Goal: Task Accomplishment & Management: Manage account settings

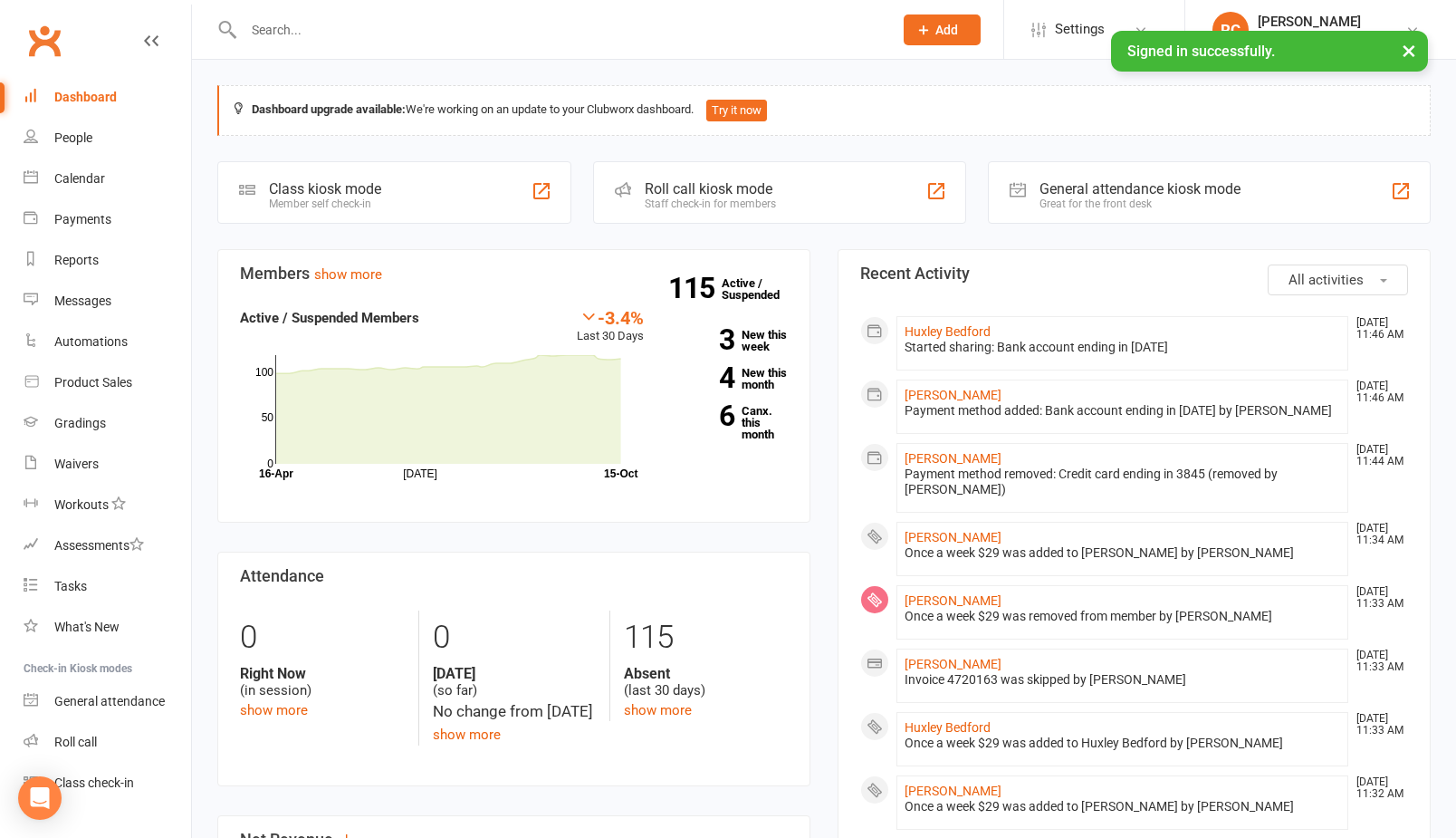
click at [306, 31] on input "text" at bounding box center [560, 29] width 643 height 25
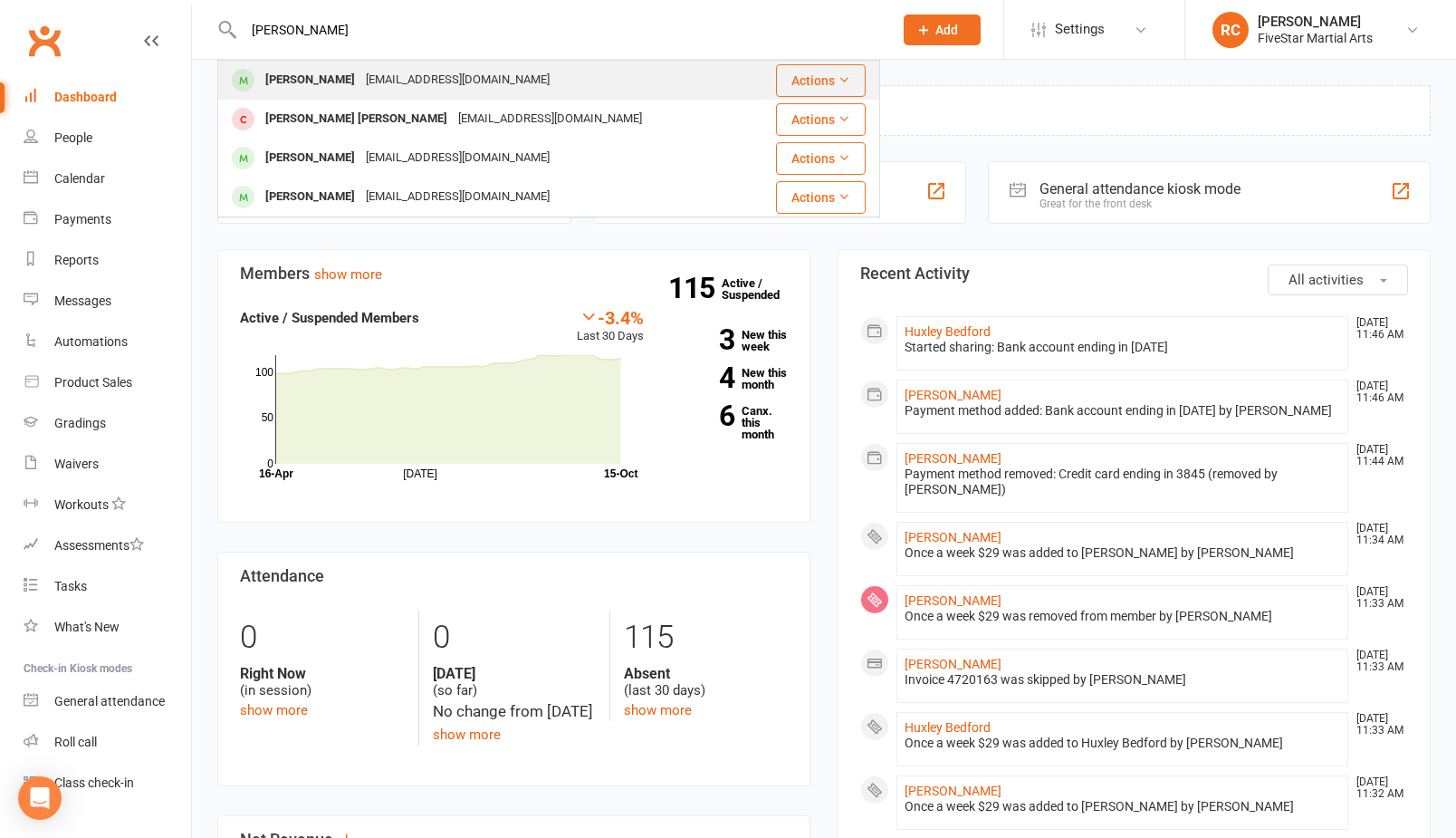
type input "sam"
click at [272, 85] on div "[PERSON_NAME]" at bounding box center [310, 80] width 101 height 26
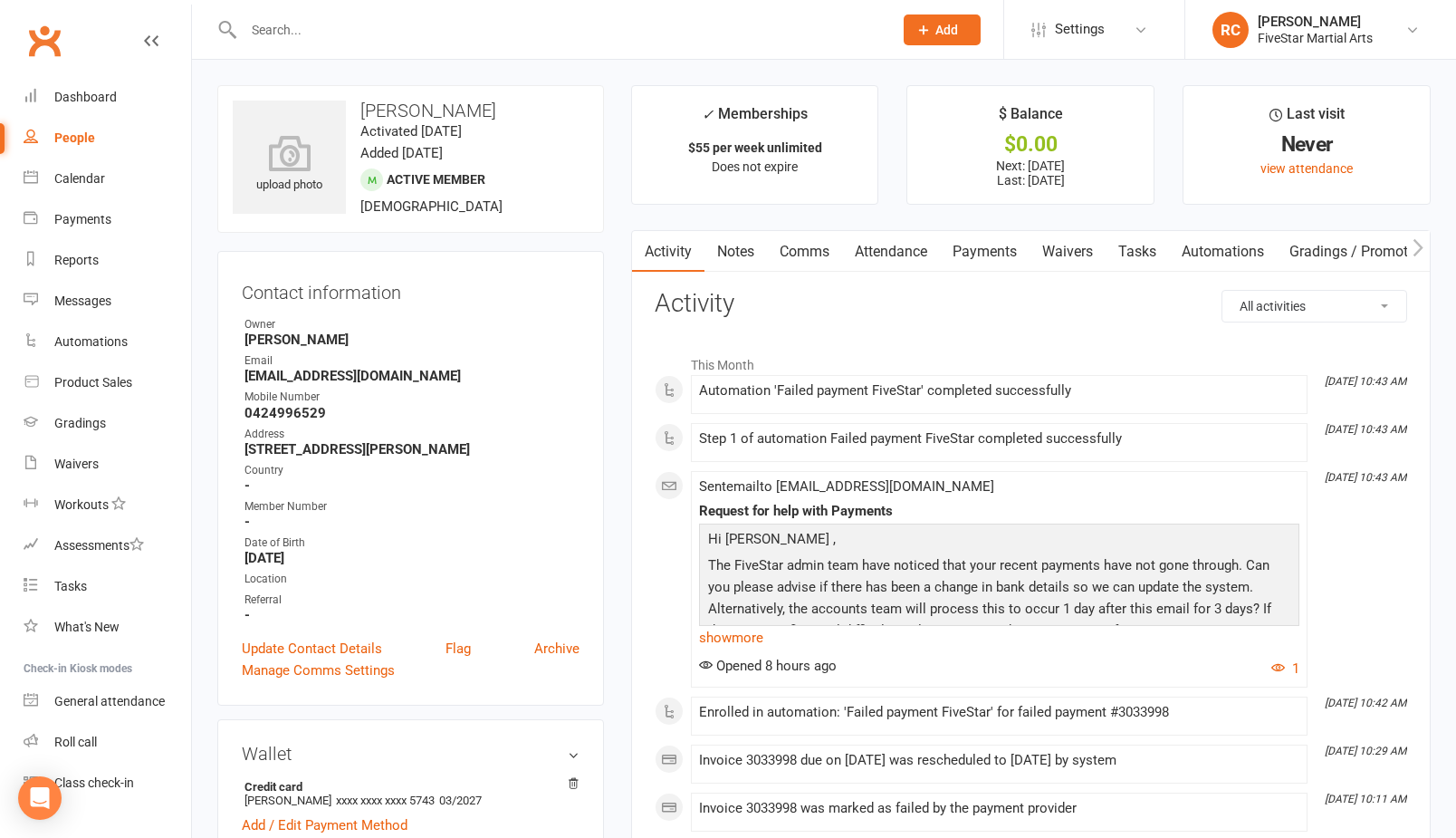
click at [983, 255] on link "Payments" at bounding box center [984, 252] width 89 height 41
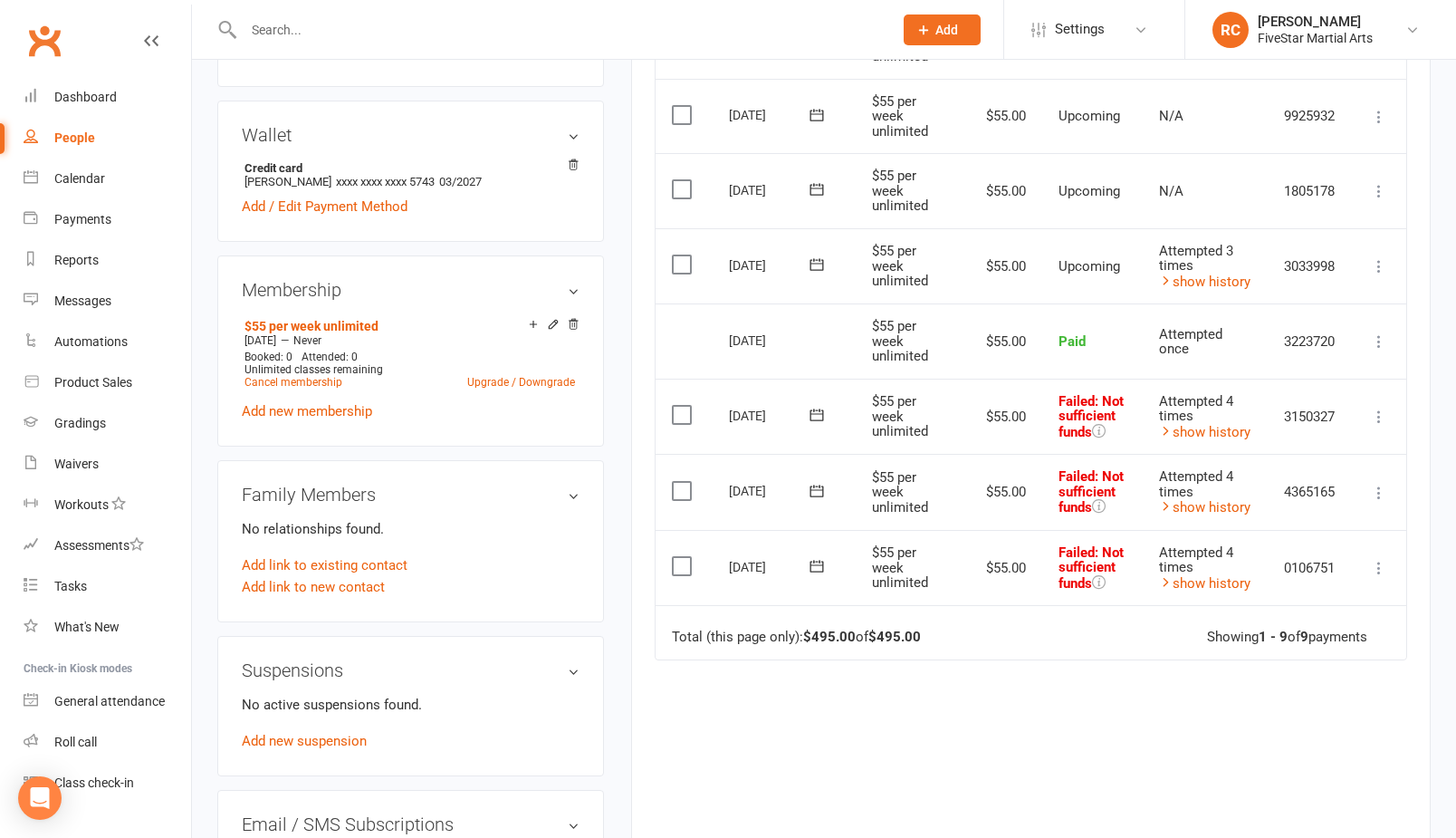
scroll to position [533, 0]
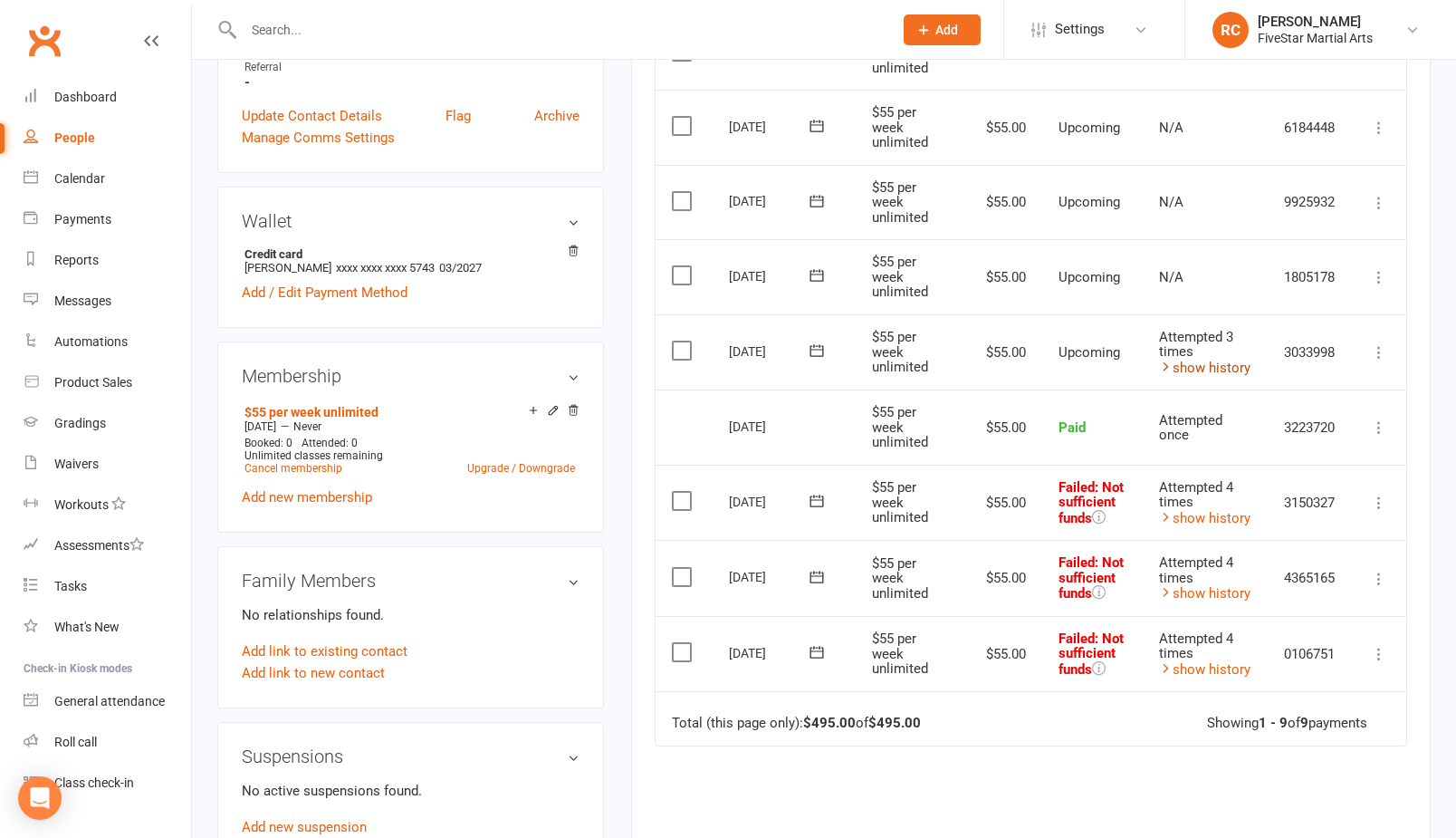
click at [1190, 364] on link "show history" at bounding box center [1204, 367] width 91 height 16
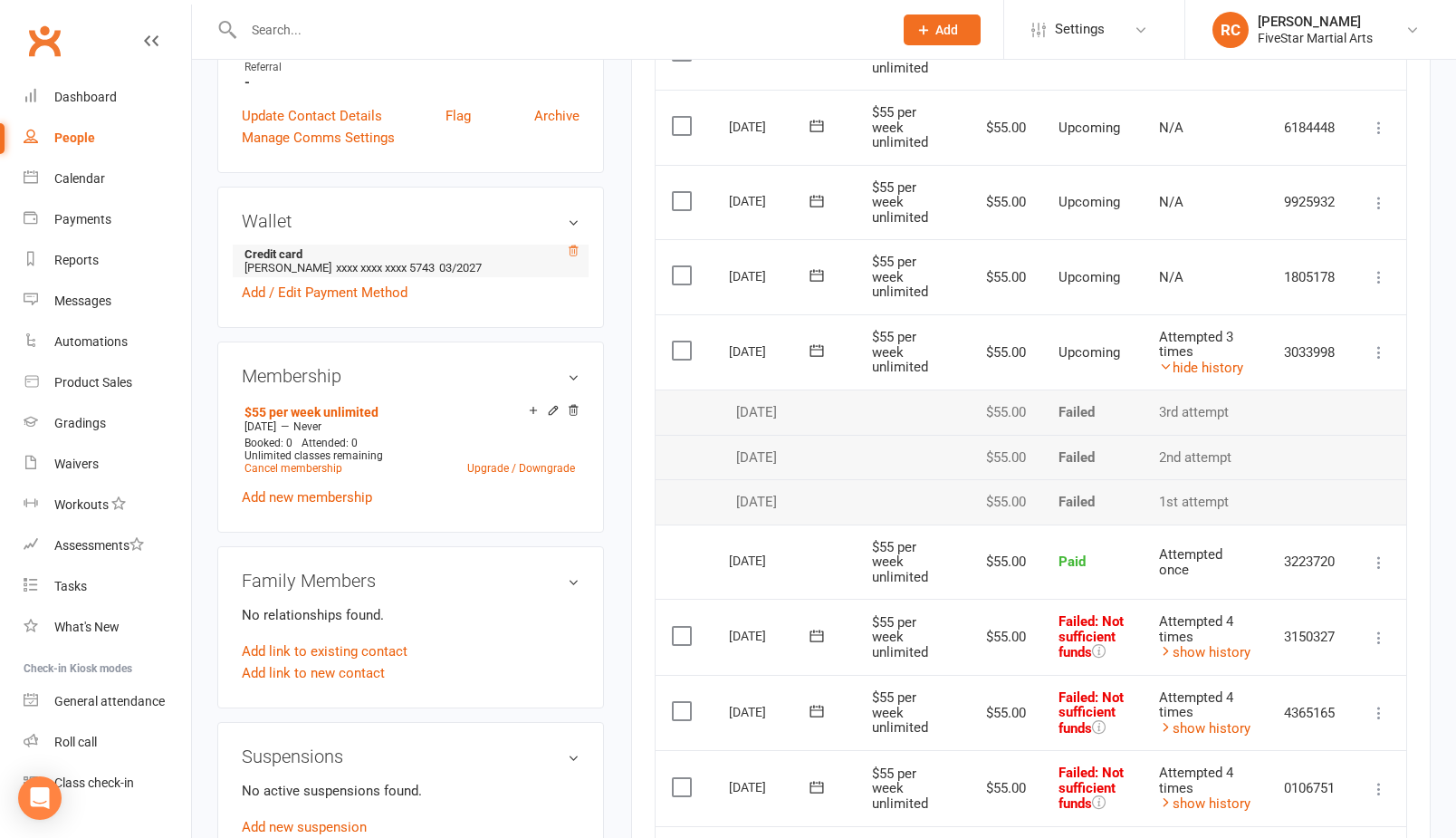
click at [576, 248] on icon at bounding box center [573, 250] width 12 height 12
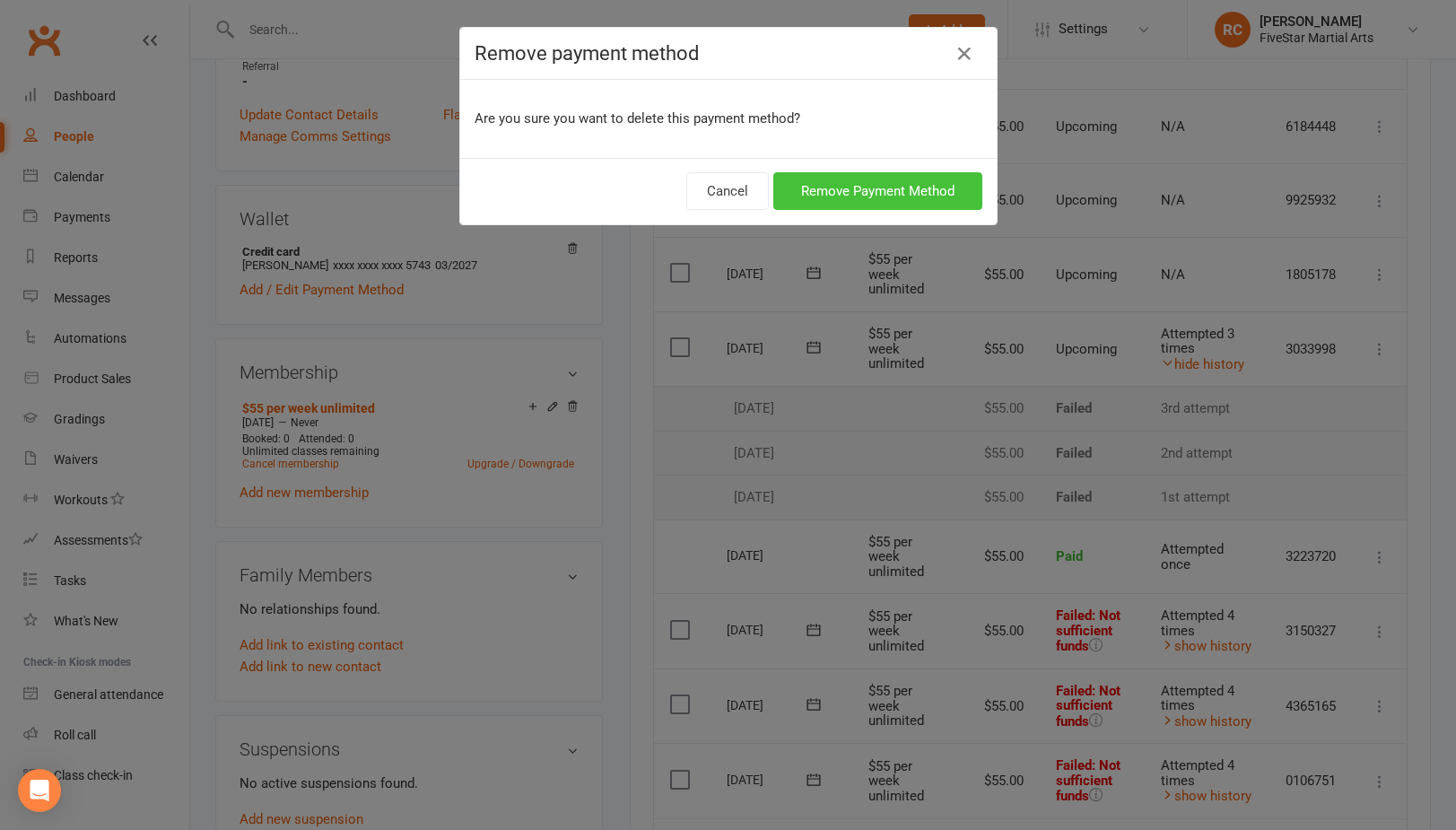
click at [867, 193] on button "Remove Payment Method" at bounding box center [877, 191] width 209 height 37
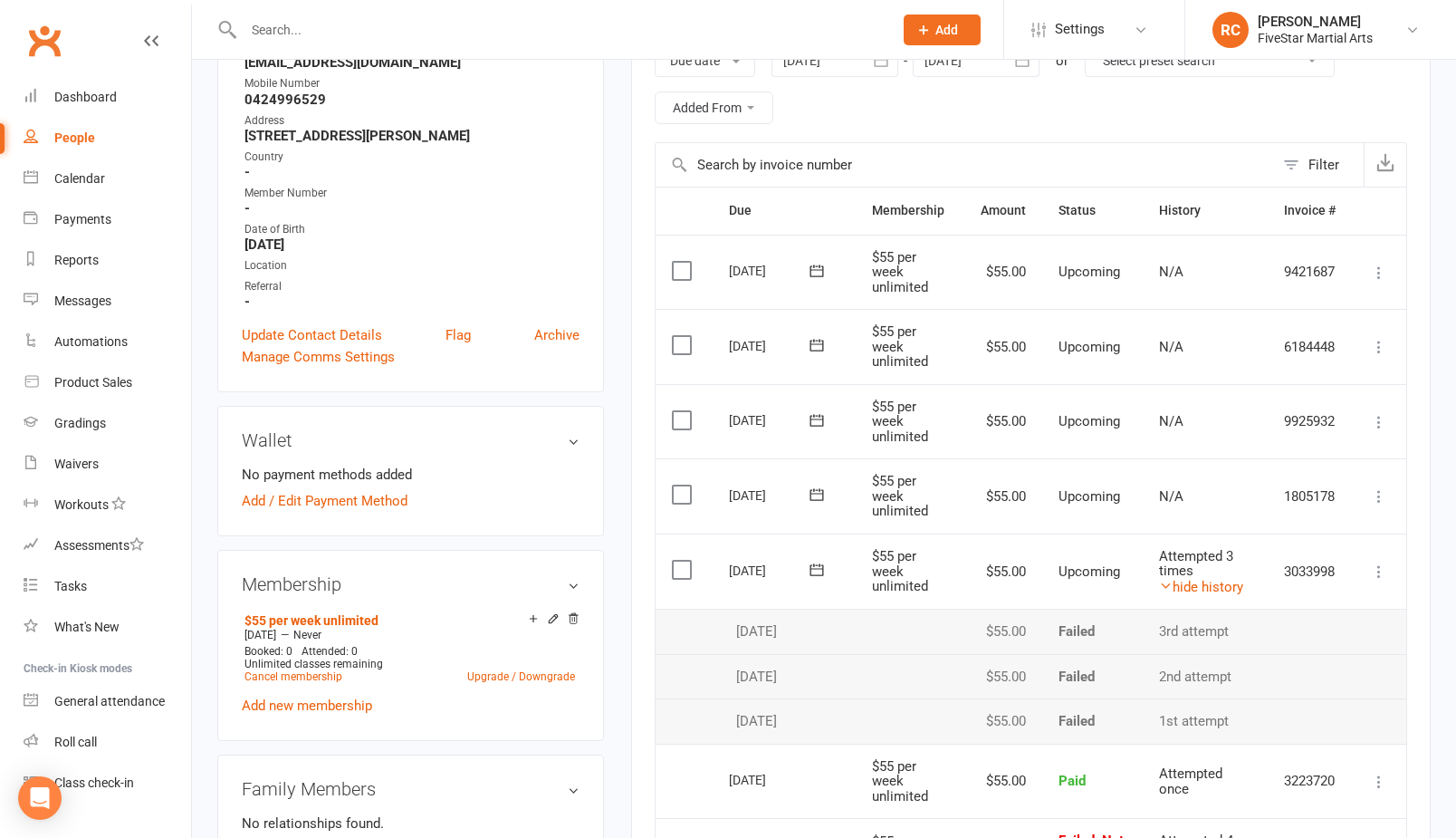
scroll to position [120, 0]
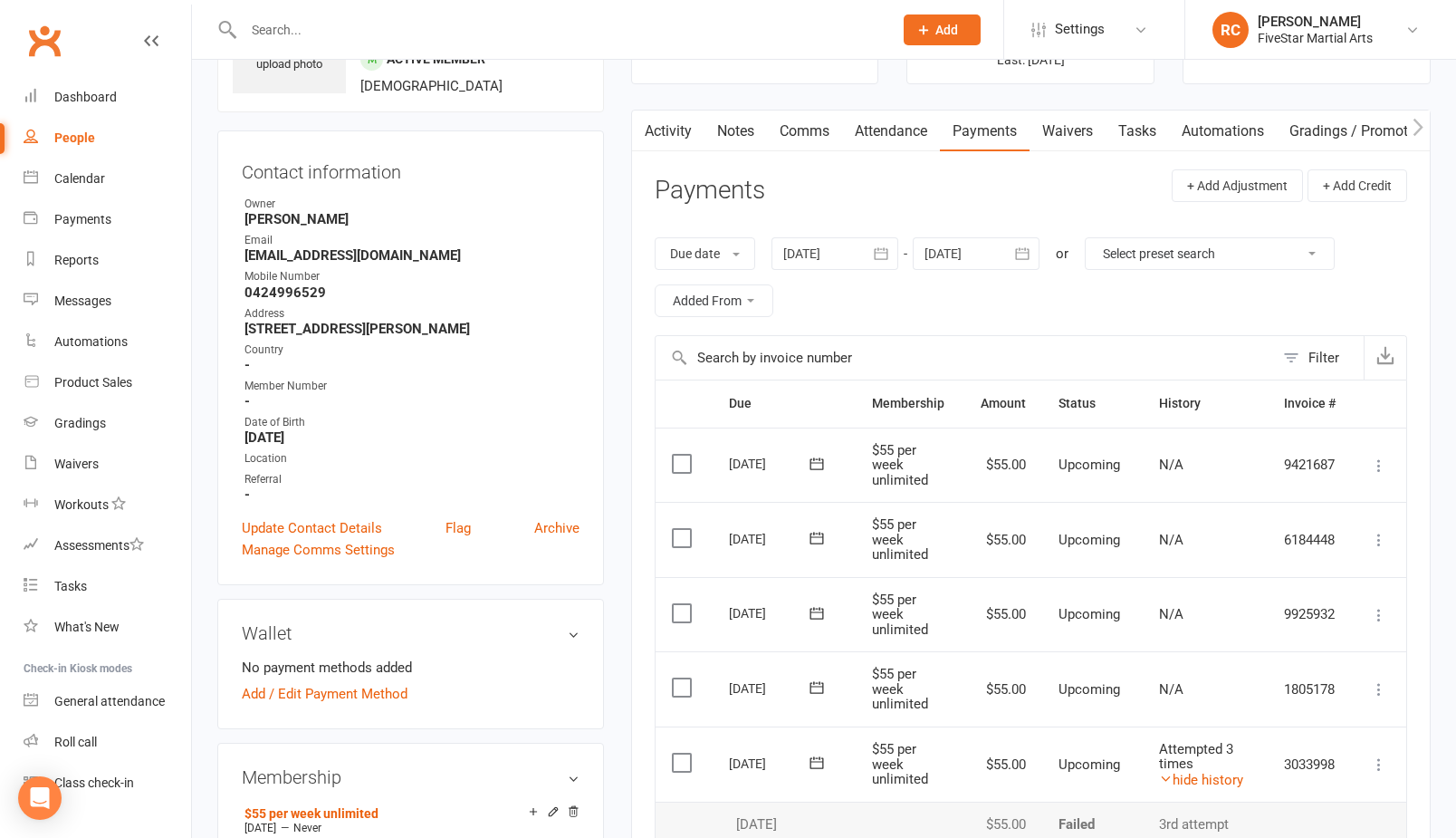
click at [925, 27] on icon at bounding box center [923, 29] width 16 height 16
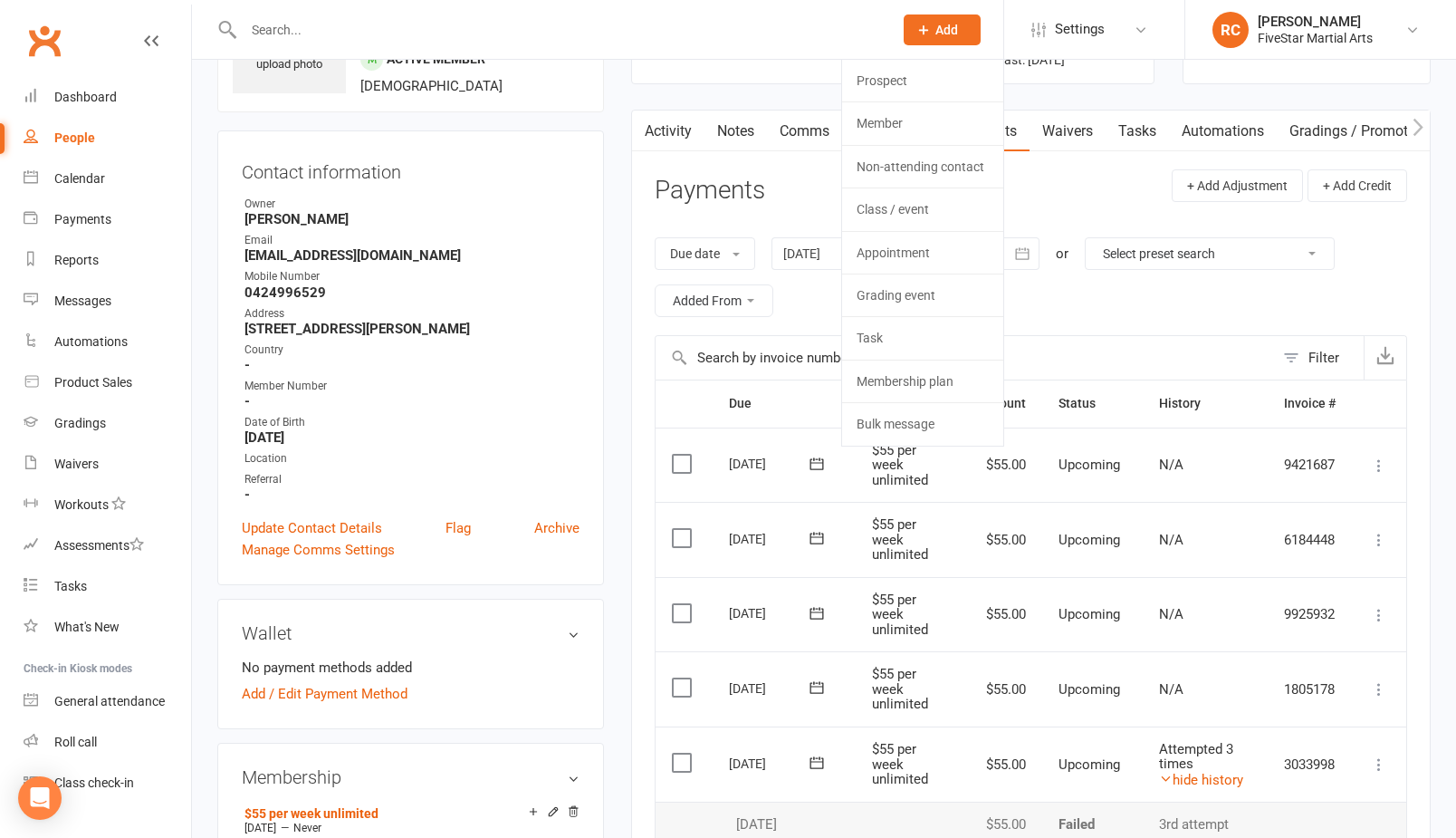
click at [851, 12] on div at bounding box center [549, 29] width 663 height 59
click at [256, 123] on contact-information "upload photo sam dargham Activated 27 August, 2025 Added 27 August, 2025 Active…" at bounding box center [410, 274] width 387 height 620
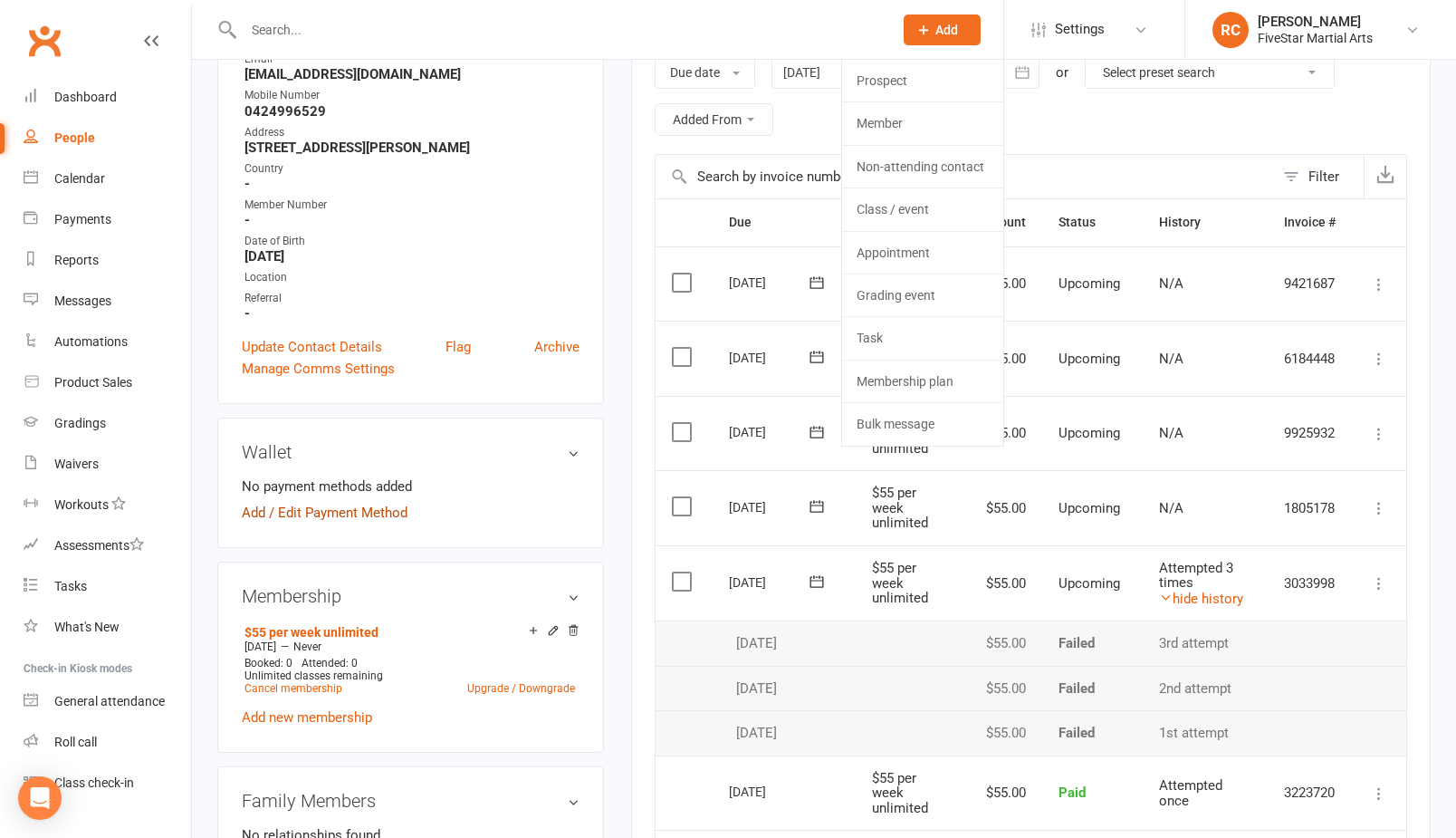
scroll to position [445, 0]
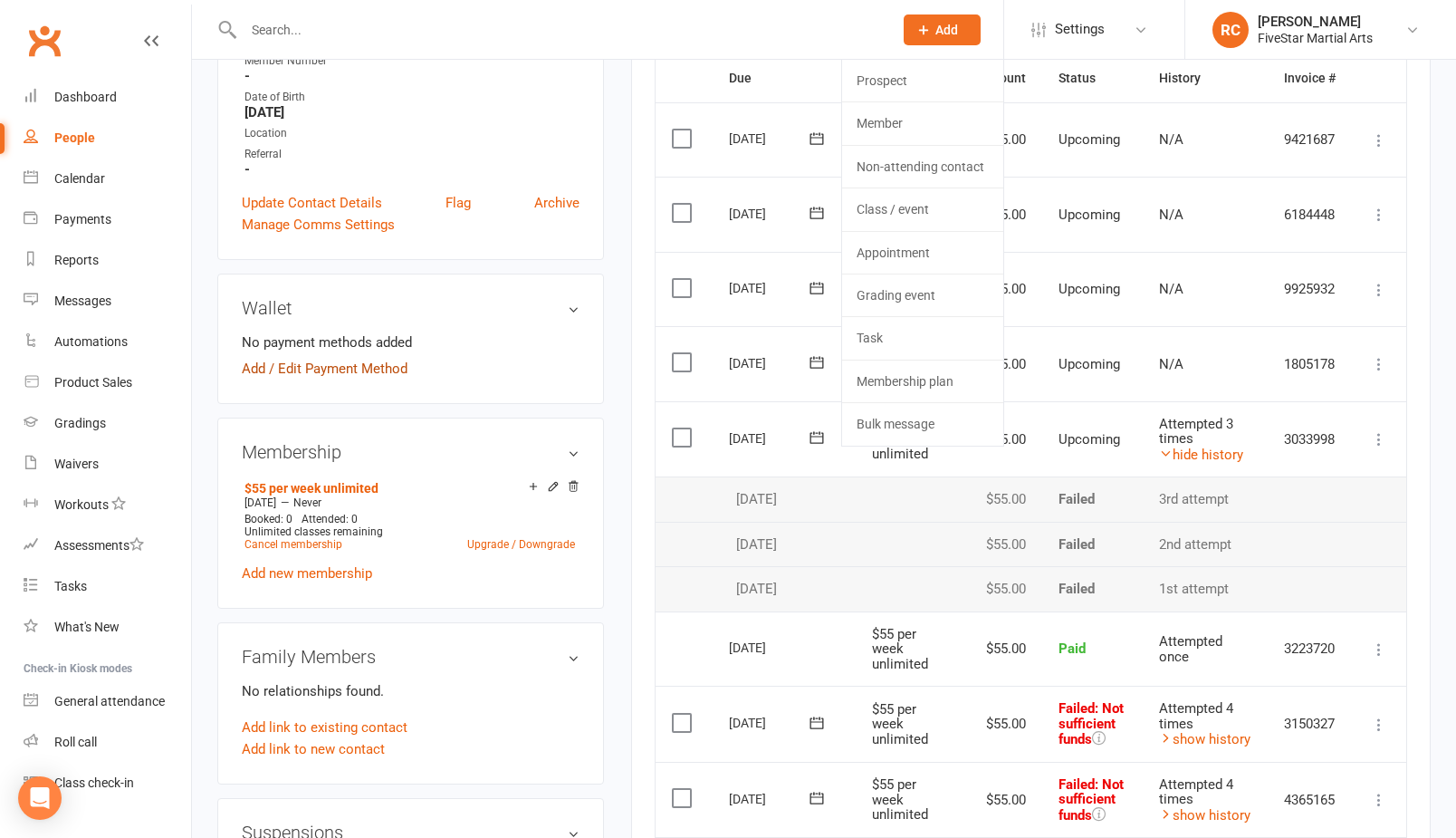
click at [302, 365] on link "Add / Edit Payment Method" at bounding box center [324, 368] width 165 height 22
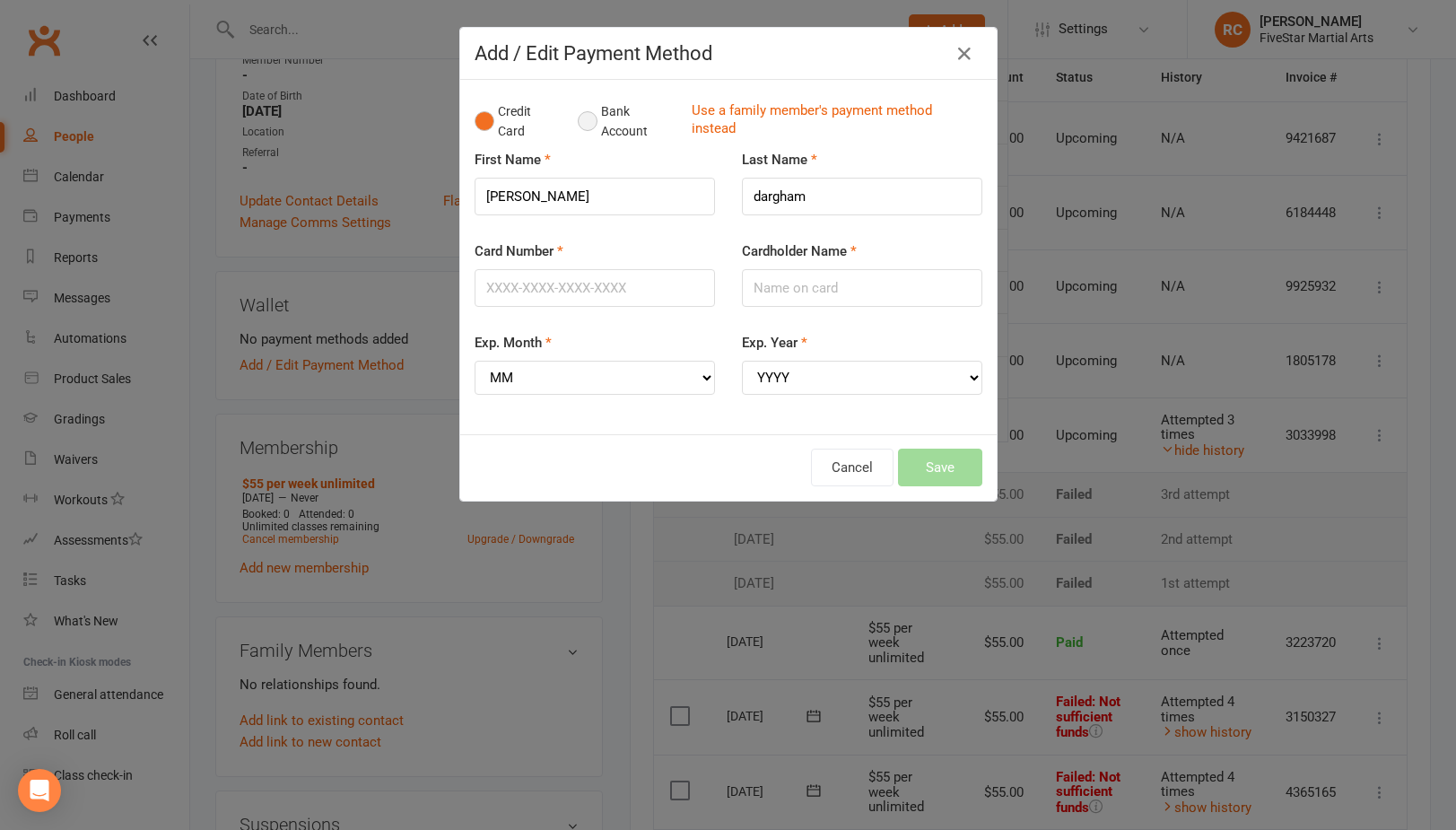
click at [583, 115] on button "Bank Account" at bounding box center [627, 121] width 100 height 55
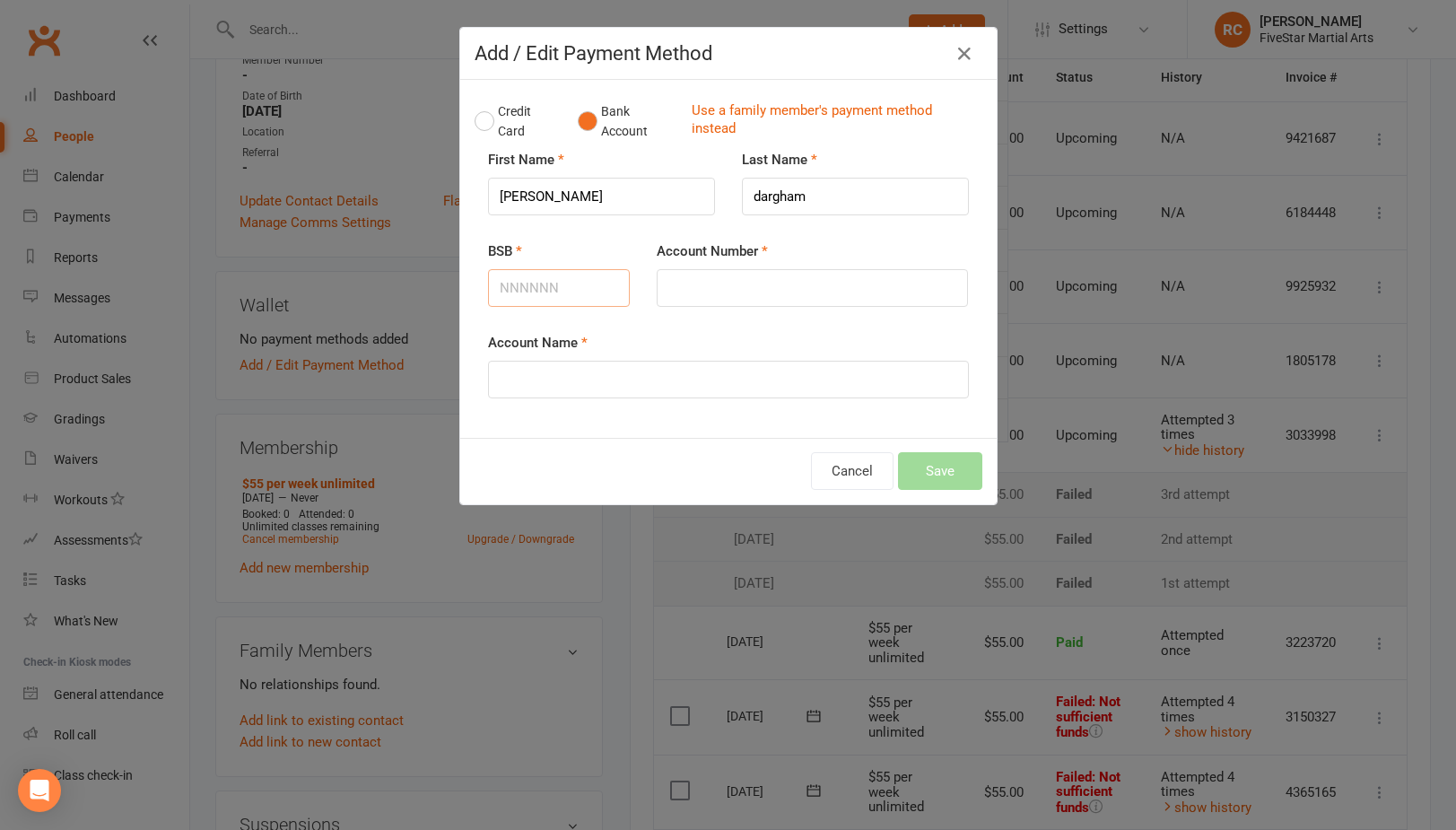
click at [536, 290] on input "BSB" at bounding box center [559, 288] width 142 height 37
type input "012827"
click at [728, 285] on input "Account Number" at bounding box center [812, 288] width 312 height 37
type input "654223908"
click at [703, 373] on input "Account Name" at bounding box center [728, 380] width 481 height 37
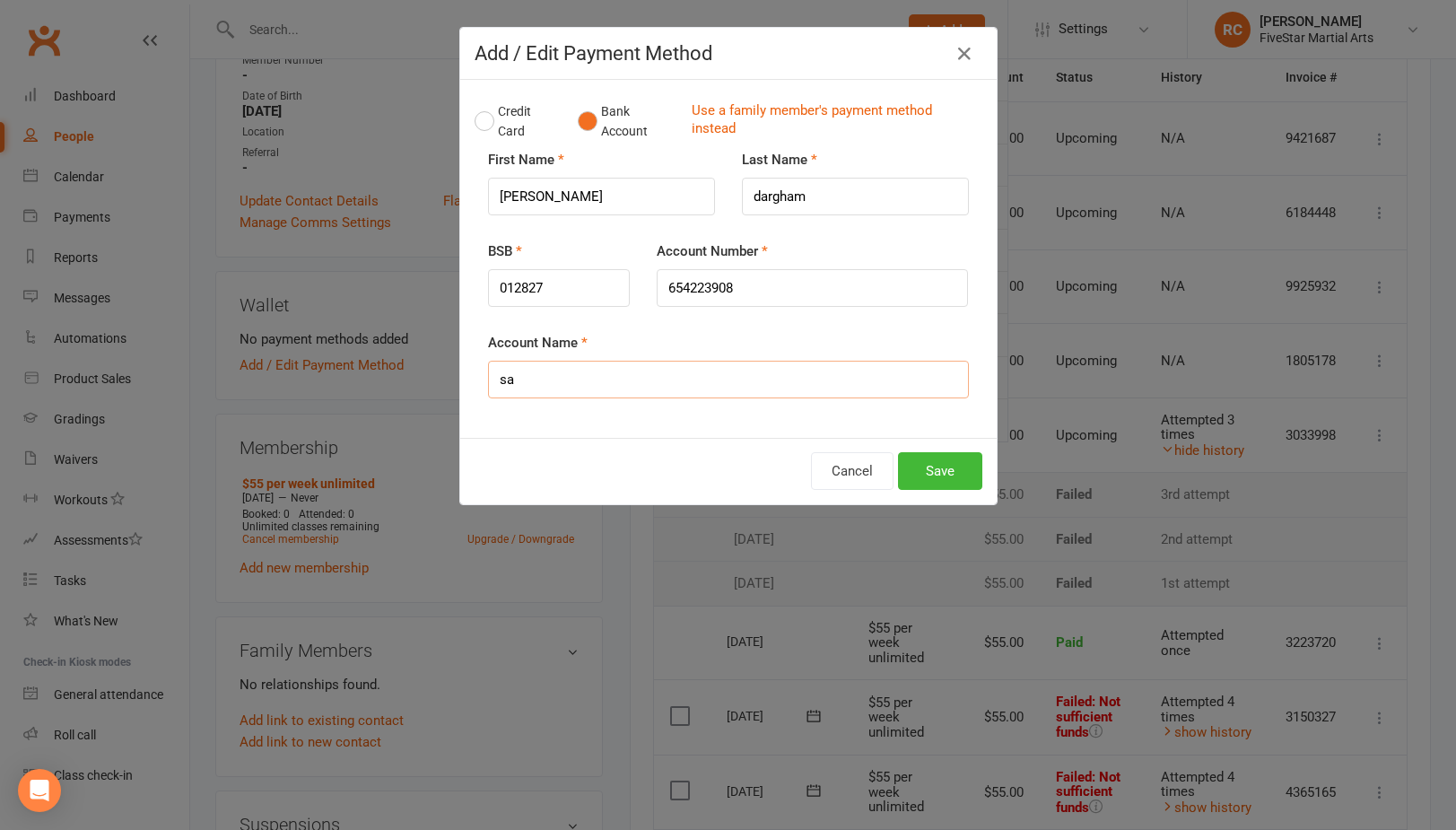
type input "s"
type input "A"
type input "S"
type input "expert finish painting Pty Ltd"
click at [742, 468] on div "Cancel Save" at bounding box center [728, 471] width 508 height 37
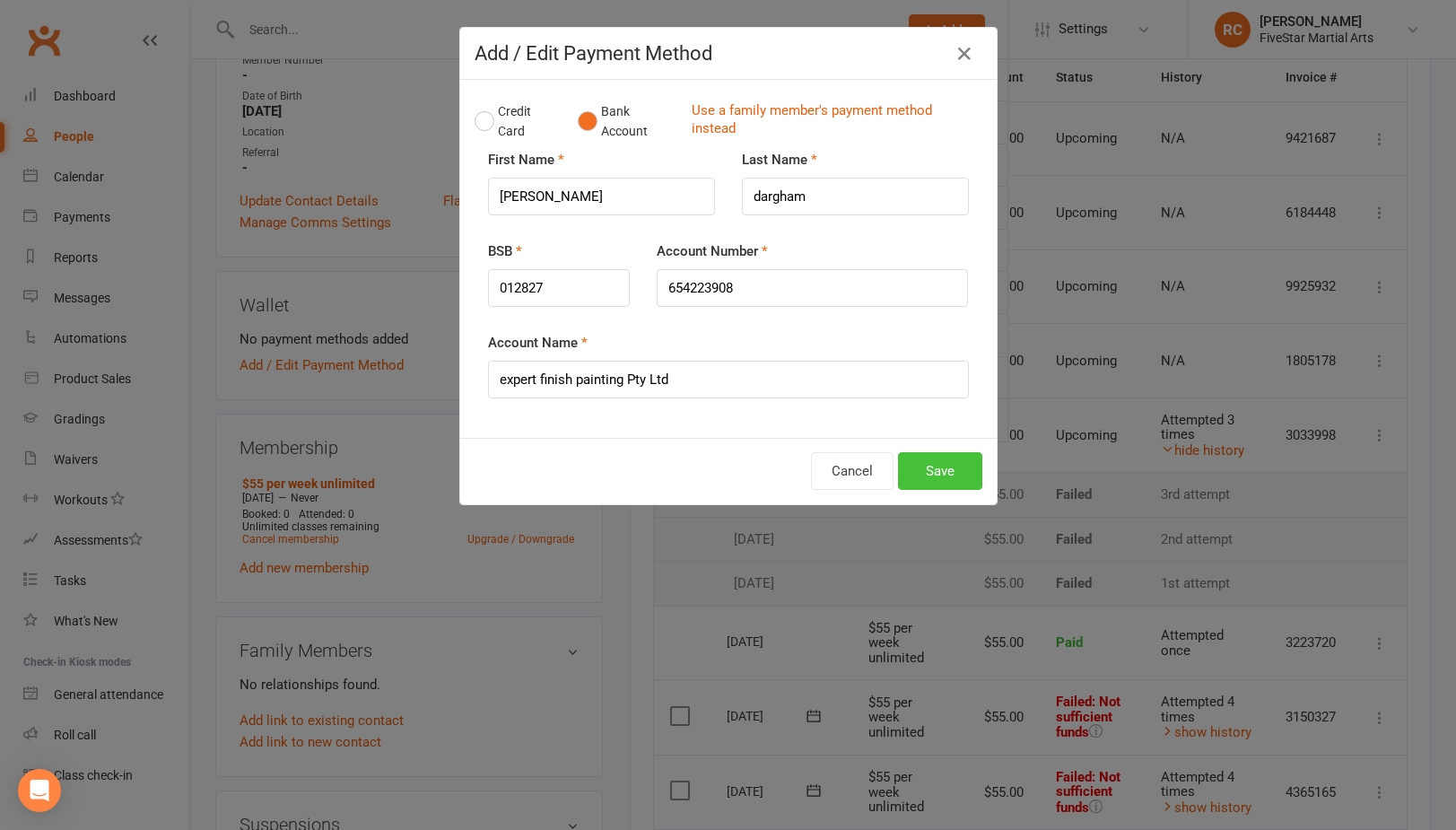
click at [930, 466] on button "Save" at bounding box center [940, 471] width 85 height 37
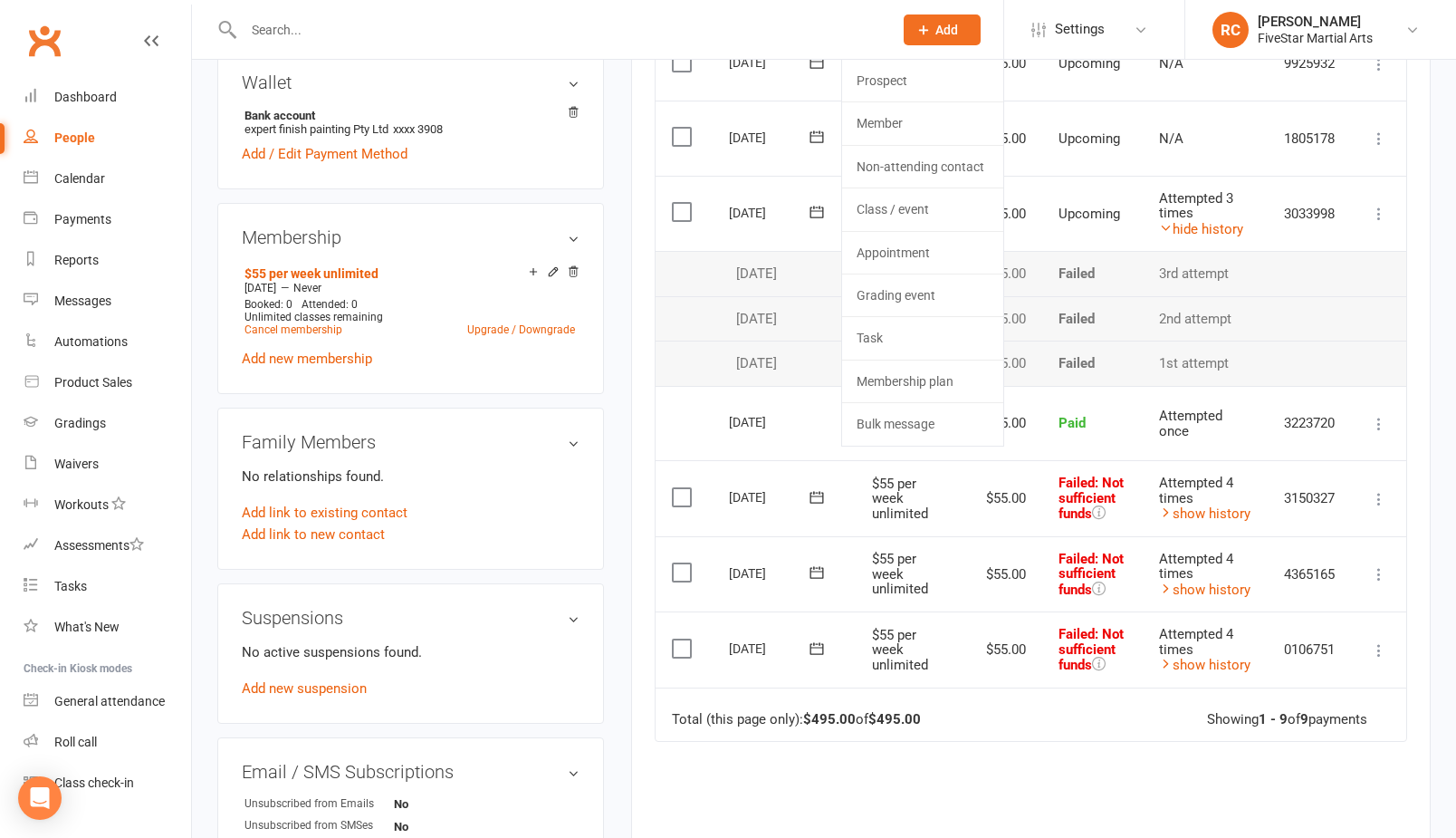
scroll to position [641, 0]
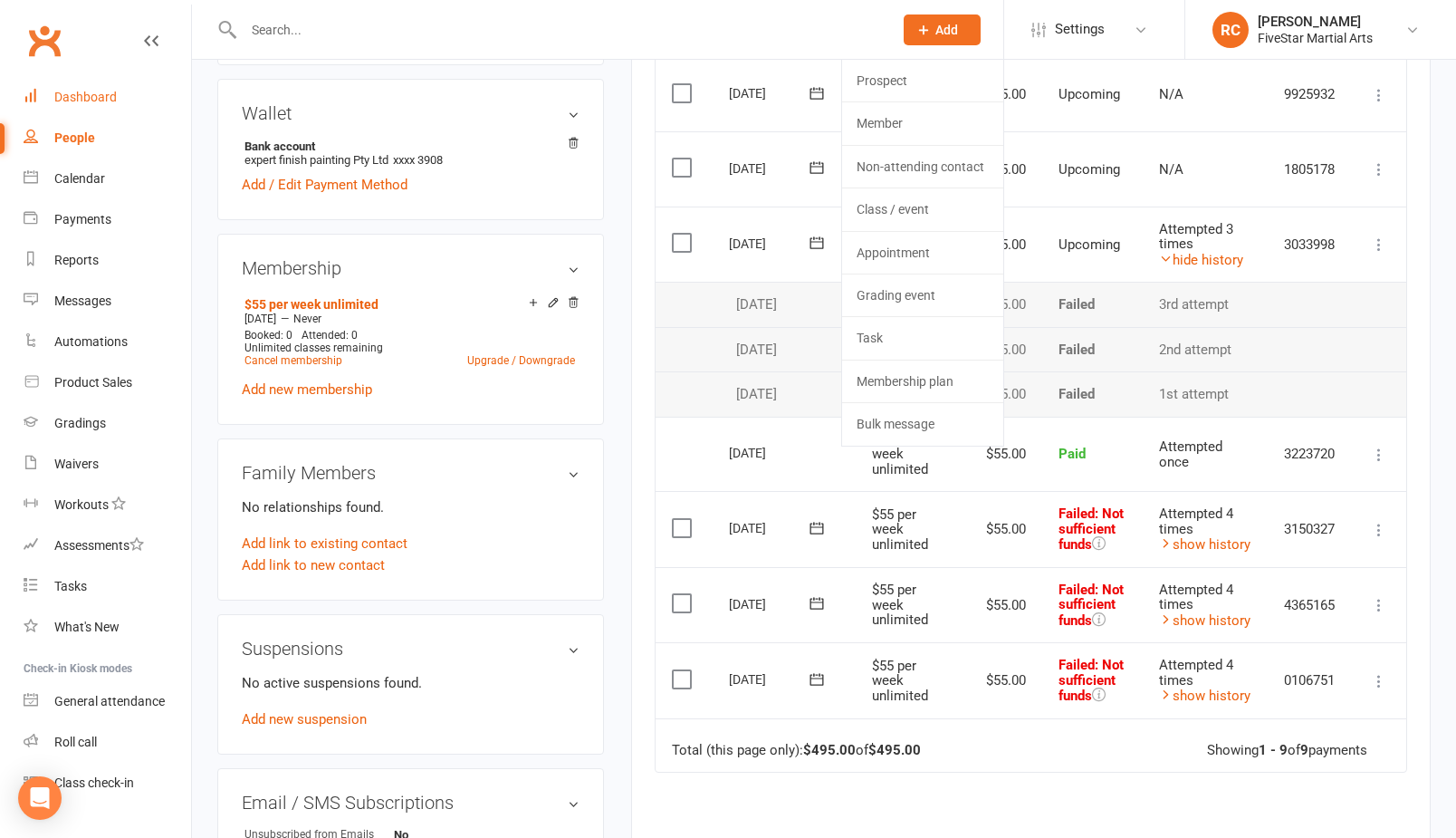
click at [70, 96] on div "Dashboard" at bounding box center [85, 96] width 63 height 14
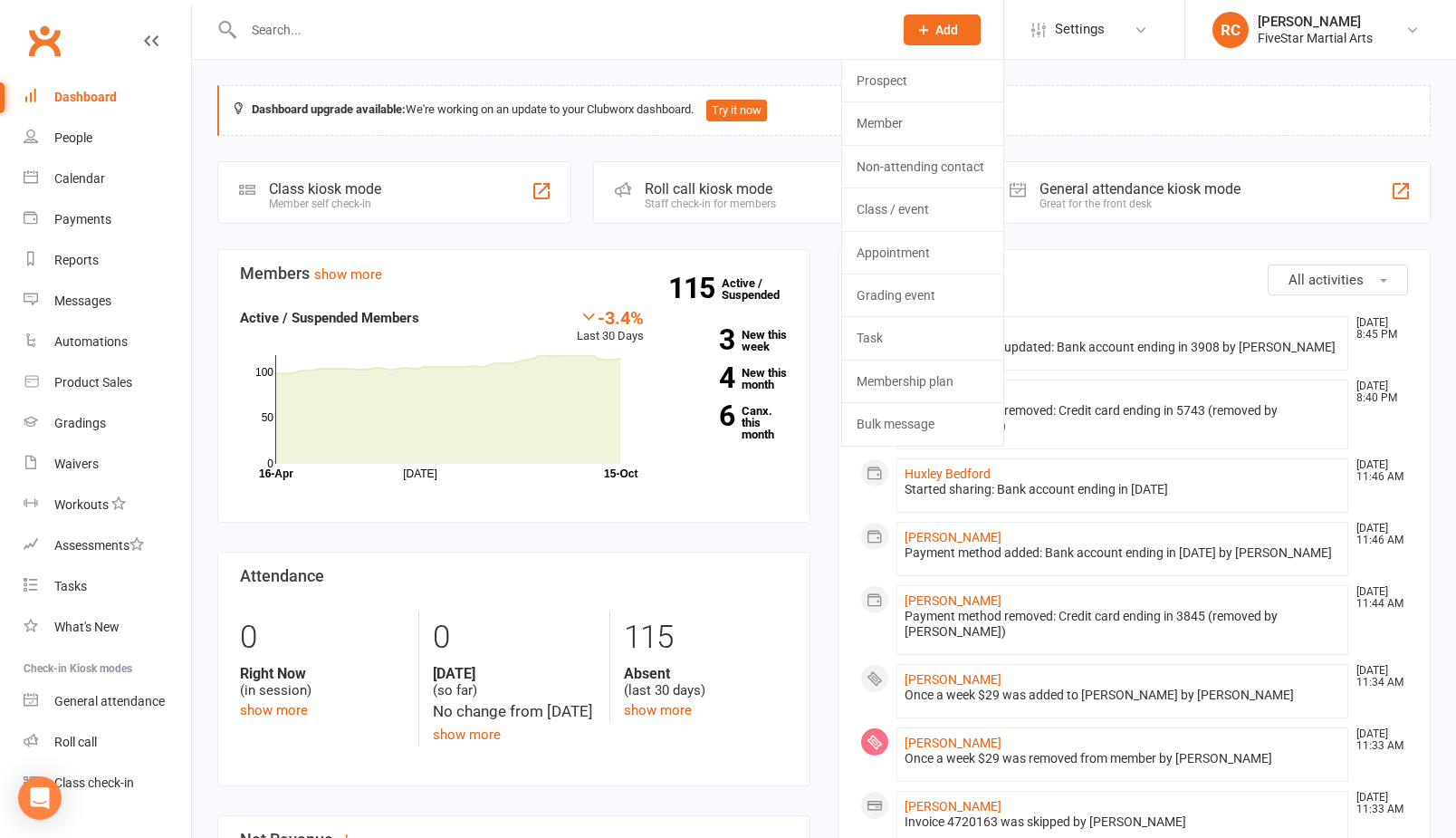
click at [44, 43] on link "Clubworx" at bounding box center [44, 40] width 45 height 45
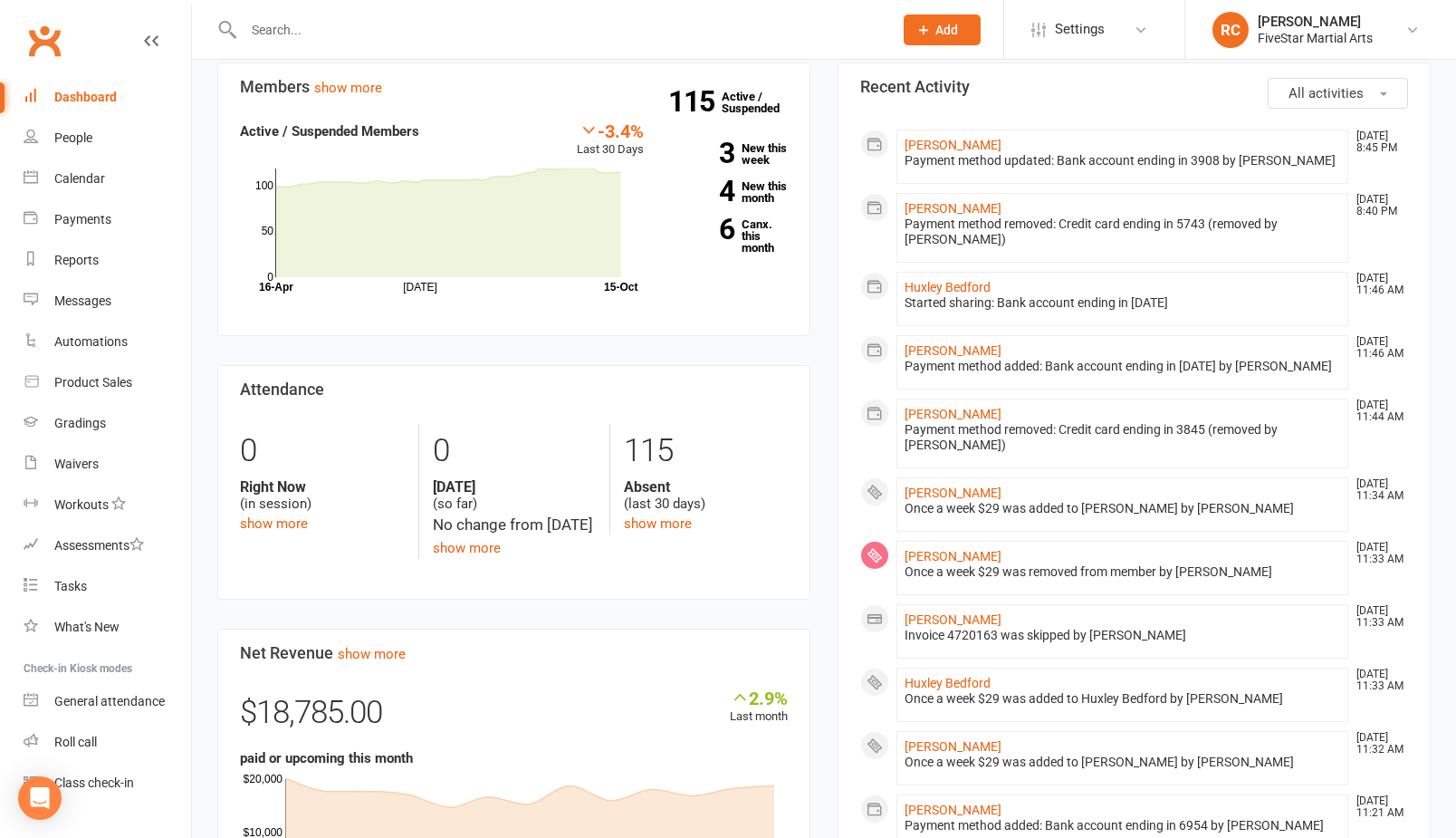
scroll to position [319, 0]
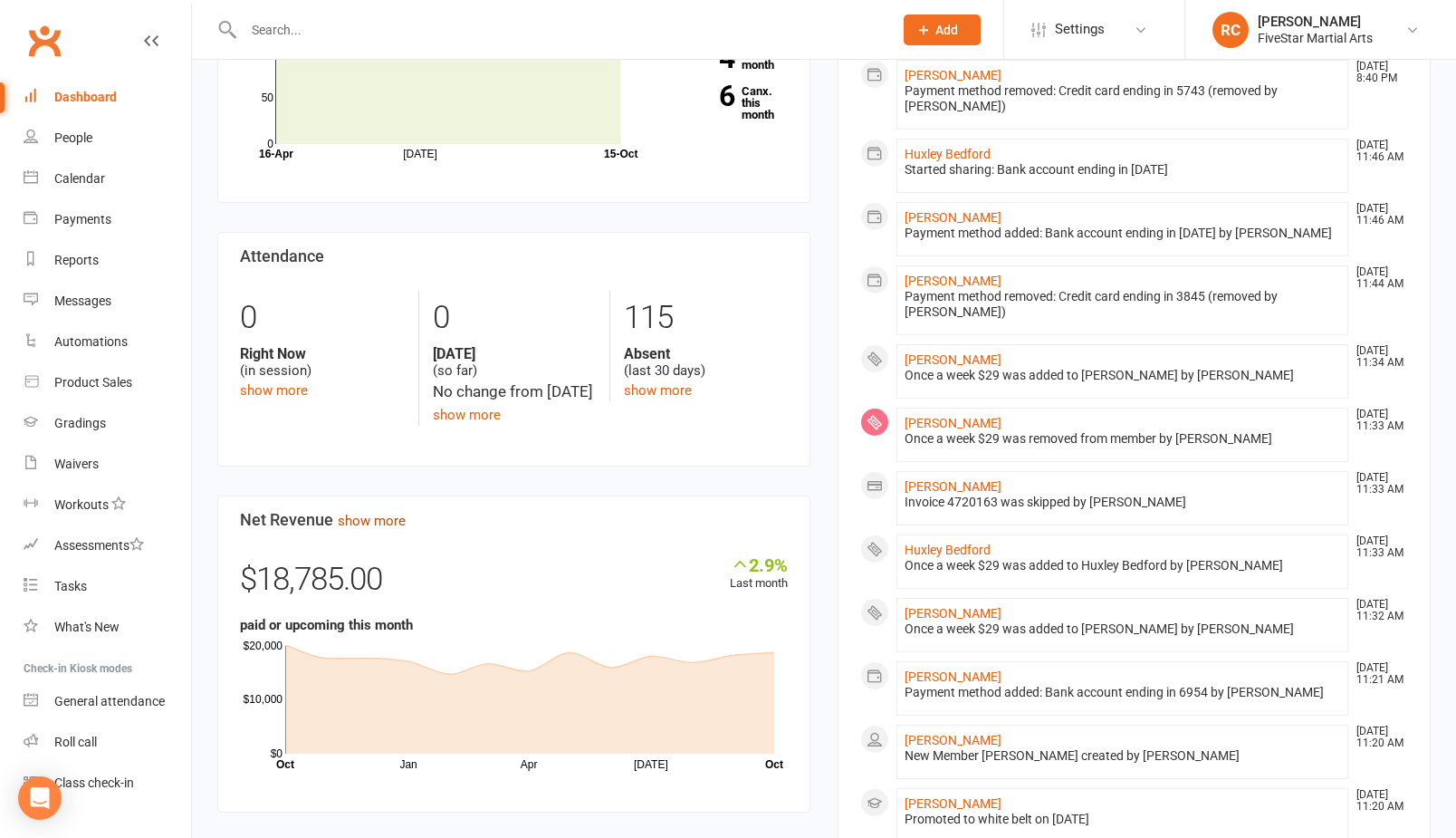
click at [393, 529] on link "show more" at bounding box center [372, 520] width 68 height 16
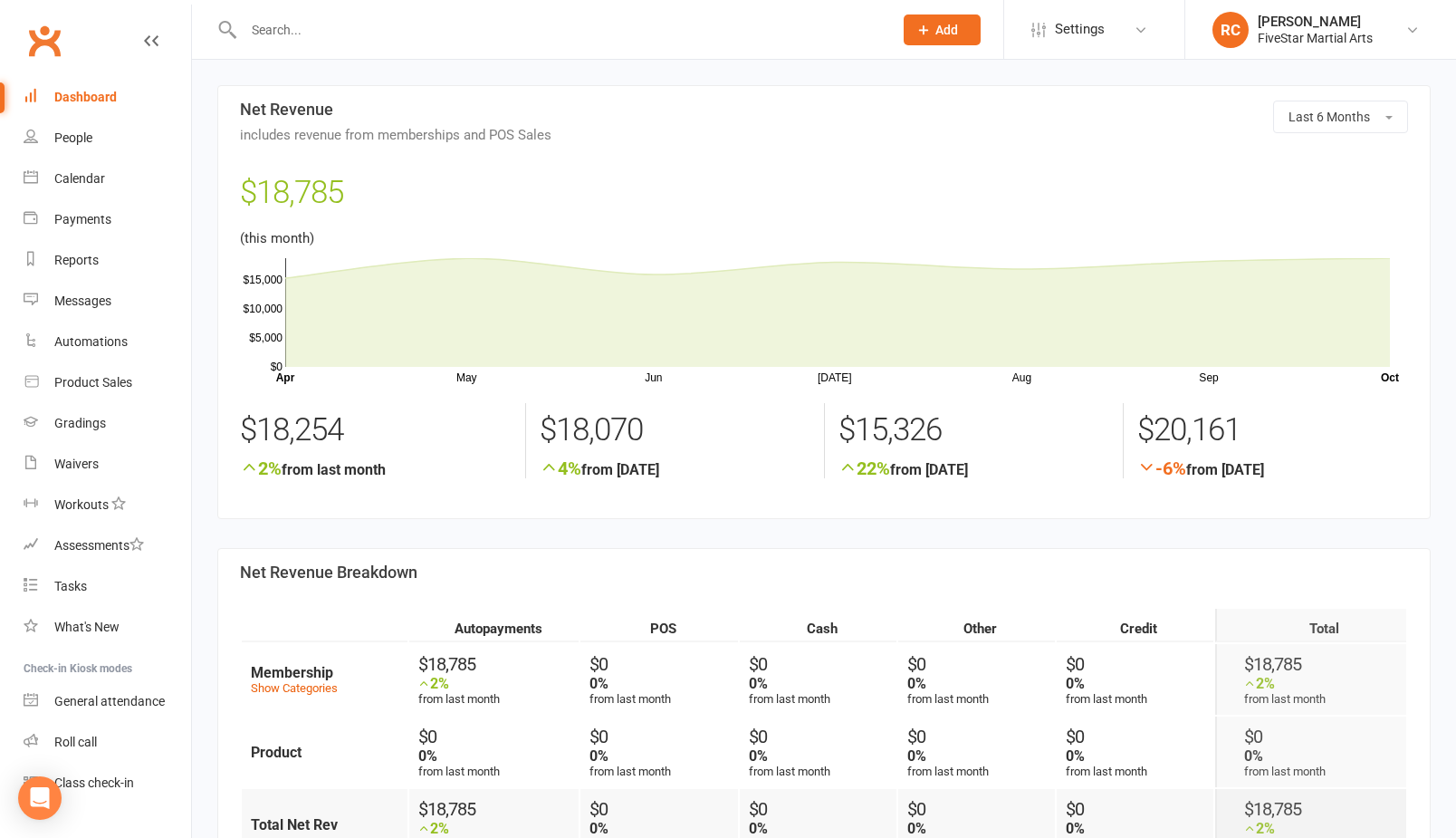
click at [58, 91] on div "Dashboard" at bounding box center [85, 96] width 63 height 14
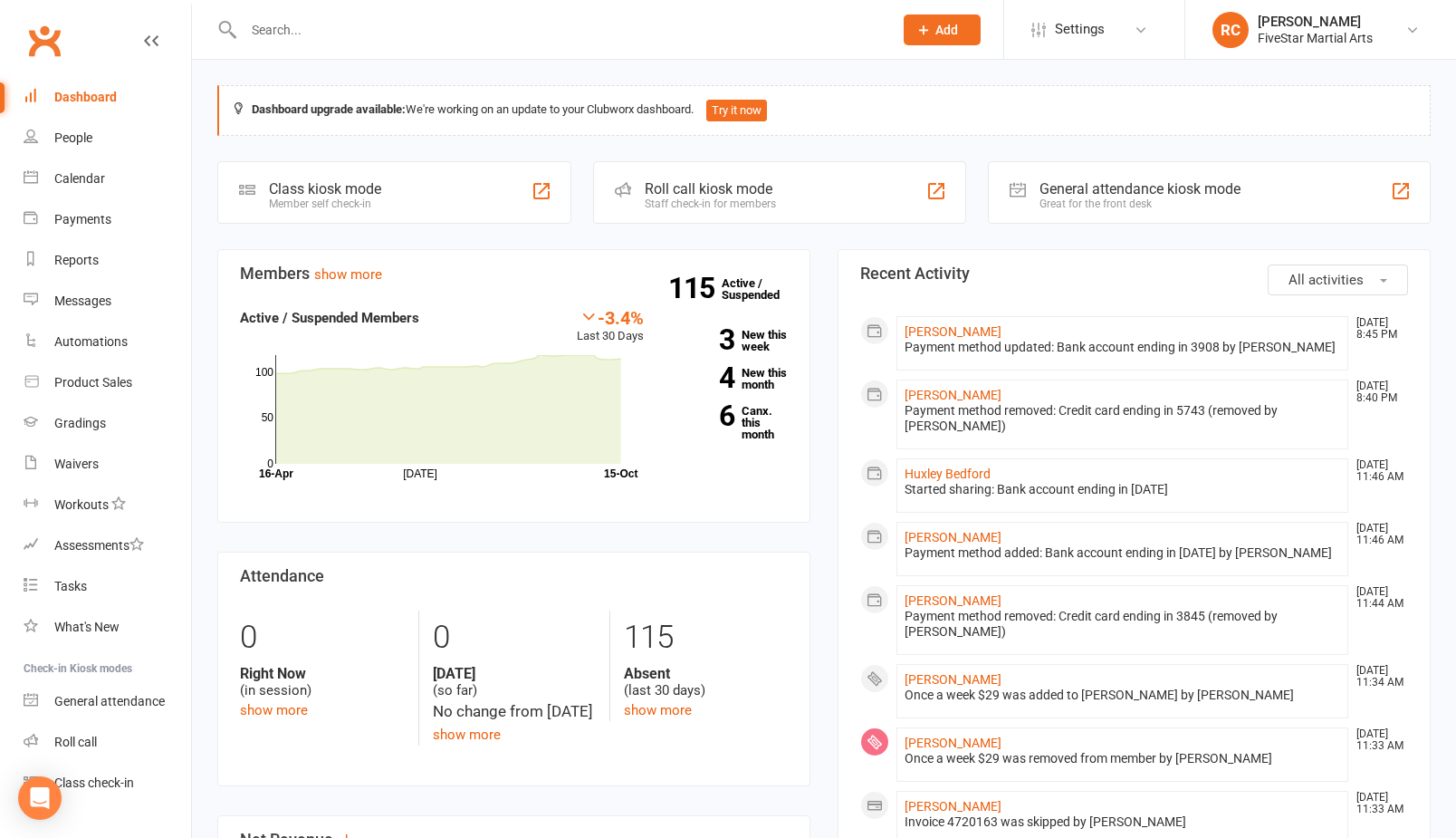
click at [43, 39] on link "Clubworx" at bounding box center [44, 40] width 45 height 45
